Goal: Information Seeking & Learning: Learn about a topic

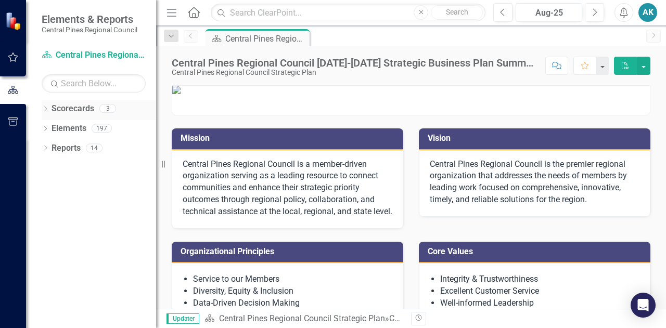
click at [55, 110] on link "Scorecards" at bounding box center [73, 109] width 43 height 12
click at [50, 110] on div "Dropdown Scorecards 3" at bounding box center [99, 110] width 115 height 20
click at [45, 128] on icon "Dropdown" at bounding box center [45, 130] width 7 height 6
click at [52, 148] on icon "Dropdown" at bounding box center [50, 149] width 7 height 6
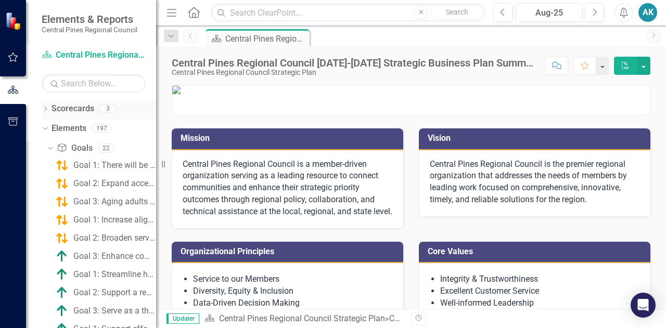
click at [45, 110] on icon "Dropdown" at bounding box center [45, 110] width 7 height 6
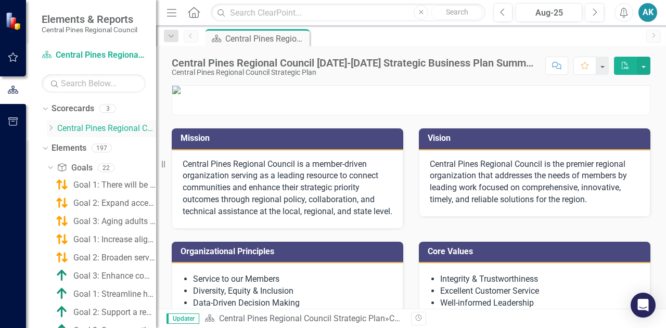
click at [51, 129] on icon "Dropdown" at bounding box center [51, 128] width 8 height 6
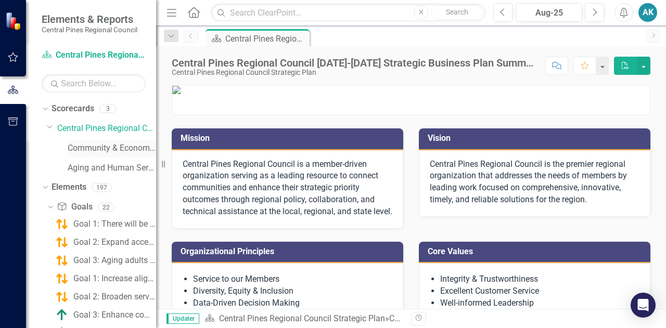
click at [94, 148] on link "Community & Economic Development" at bounding box center [112, 149] width 88 height 12
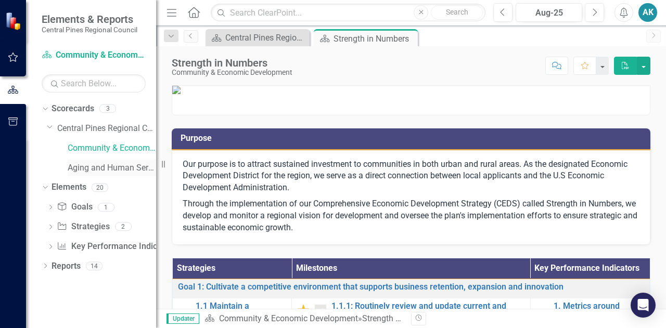
click at [128, 169] on link "Aging and Human Services" at bounding box center [112, 168] width 88 height 12
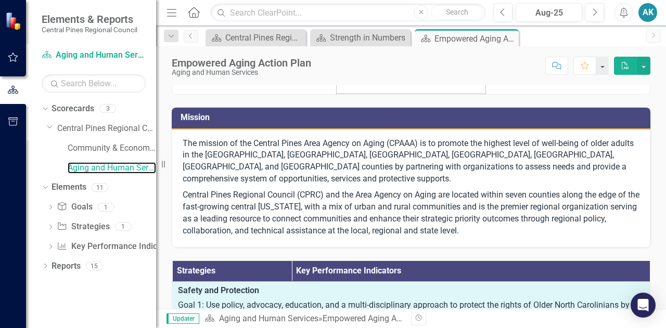
scroll to position [52, 0]
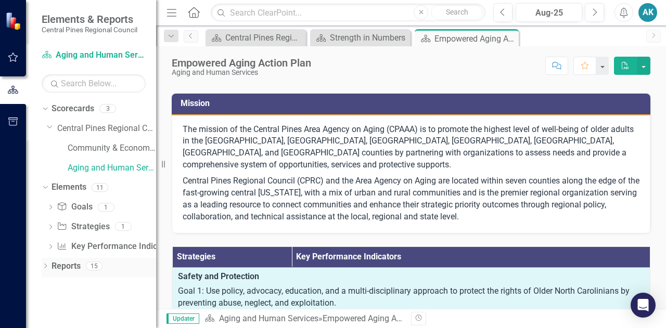
click at [47, 267] on icon "Dropdown" at bounding box center [45, 267] width 7 height 6
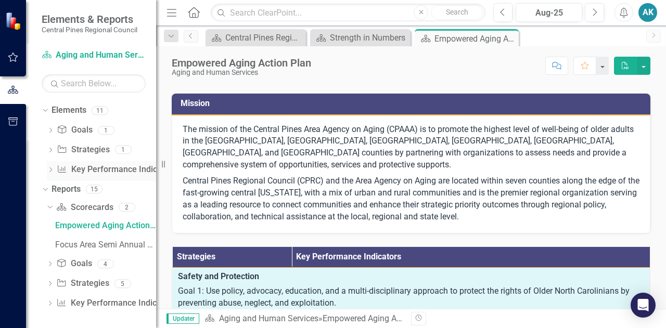
scroll to position [79, 0]
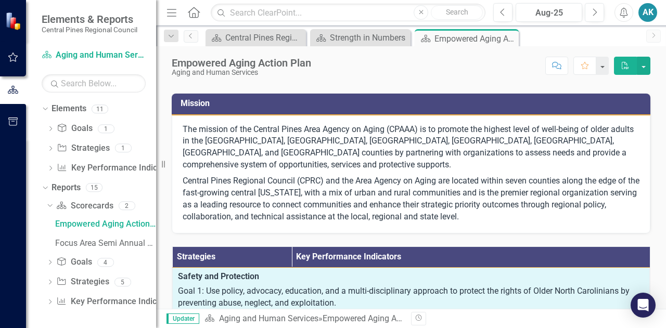
click at [49, 263] on icon "Dropdown" at bounding box center [49, 264] width 7 height 6
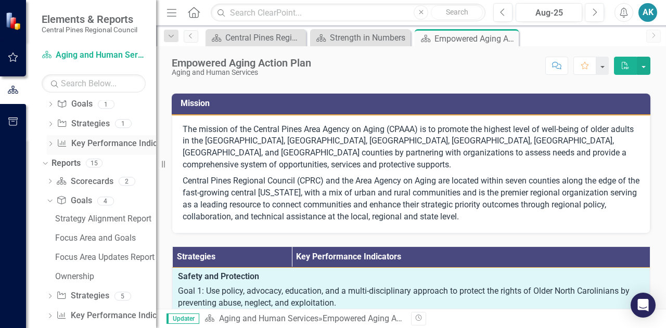
scroll to position [117, 0]
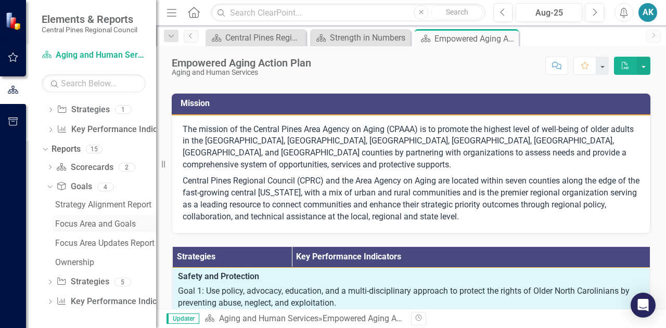
click at [115, 225] on div "Focus Area and Goals" at bounding box center [105, 224] width 101 height 9
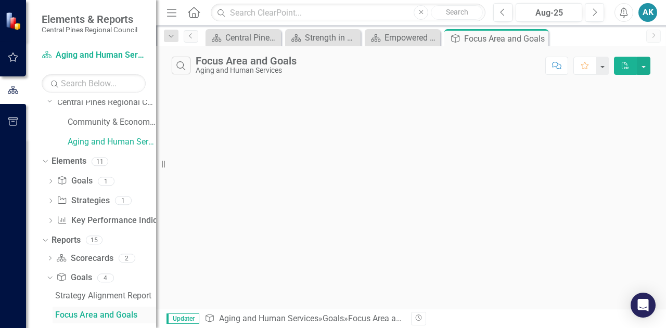
scroll to position [21, 0]
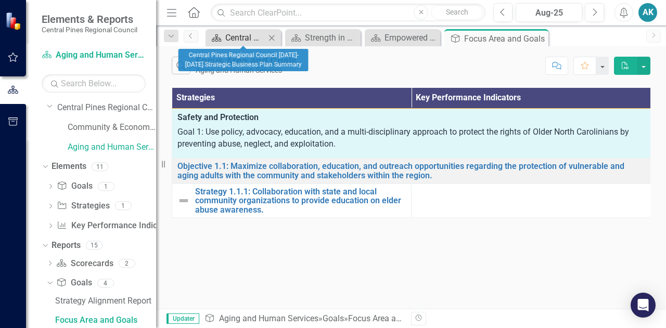
click at [236, 38] on div "Central Pines Regional Council [DATE]-[DATE] Strategic Business Plan Summary" at bounding box center [245, 37] width 40 height 13
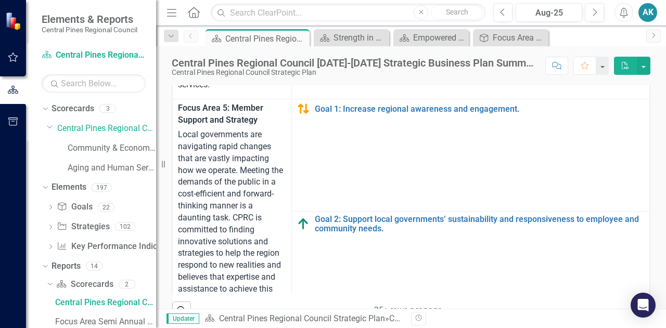
scroll to position [1041, 0]
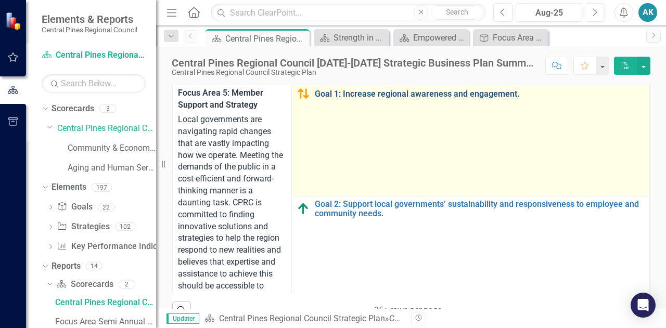
click at [389, 99] on link "Goal 1: Increase regional awareness and engagement." at bounding box center [480, 94] width 330 height 9
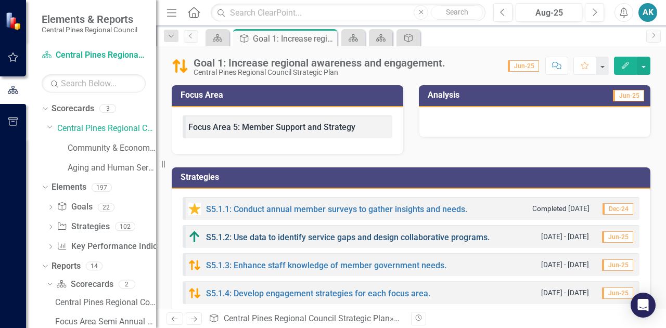
scroll to position [52, 0]
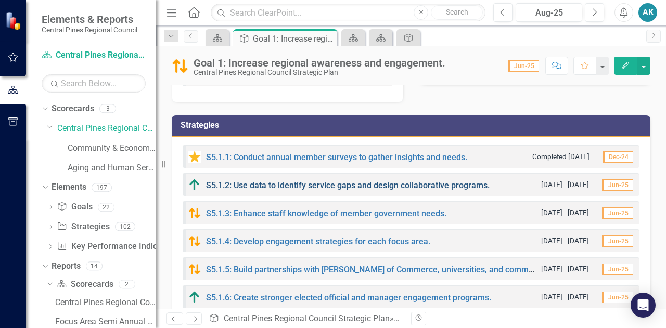
click at [359, 185] on link "S5.1.2: Use data to identify service gaps and design collaborative programs." at bounding box center [348, 186] width 284 height 10
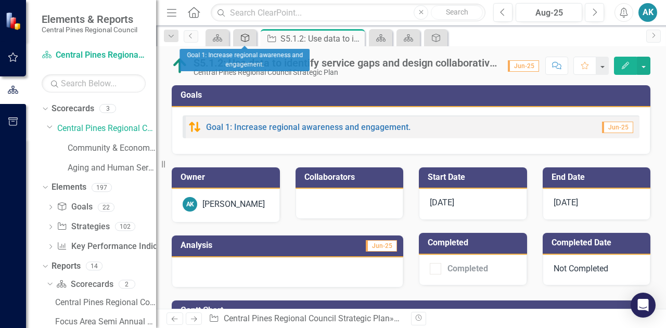
click at [242, 39] on icon "Goal" at bounding box center [245, 38] width 10 height 8
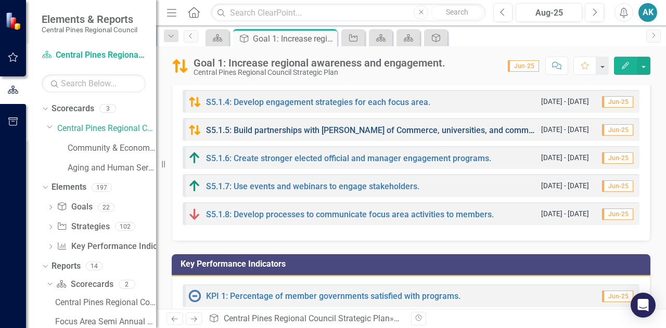
scroll to position [208, 0]
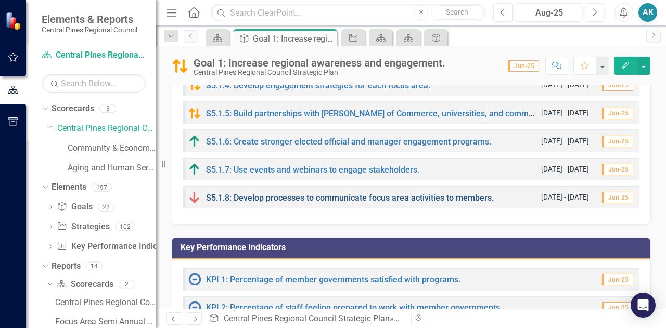
click at [329, 197] on link "S5.1.8: Develop processes to communicate focus area activities to members." at bounding box center [350, 198] width 288 height 10
